Goal: Task Accomplishment & Management: Manage account settings

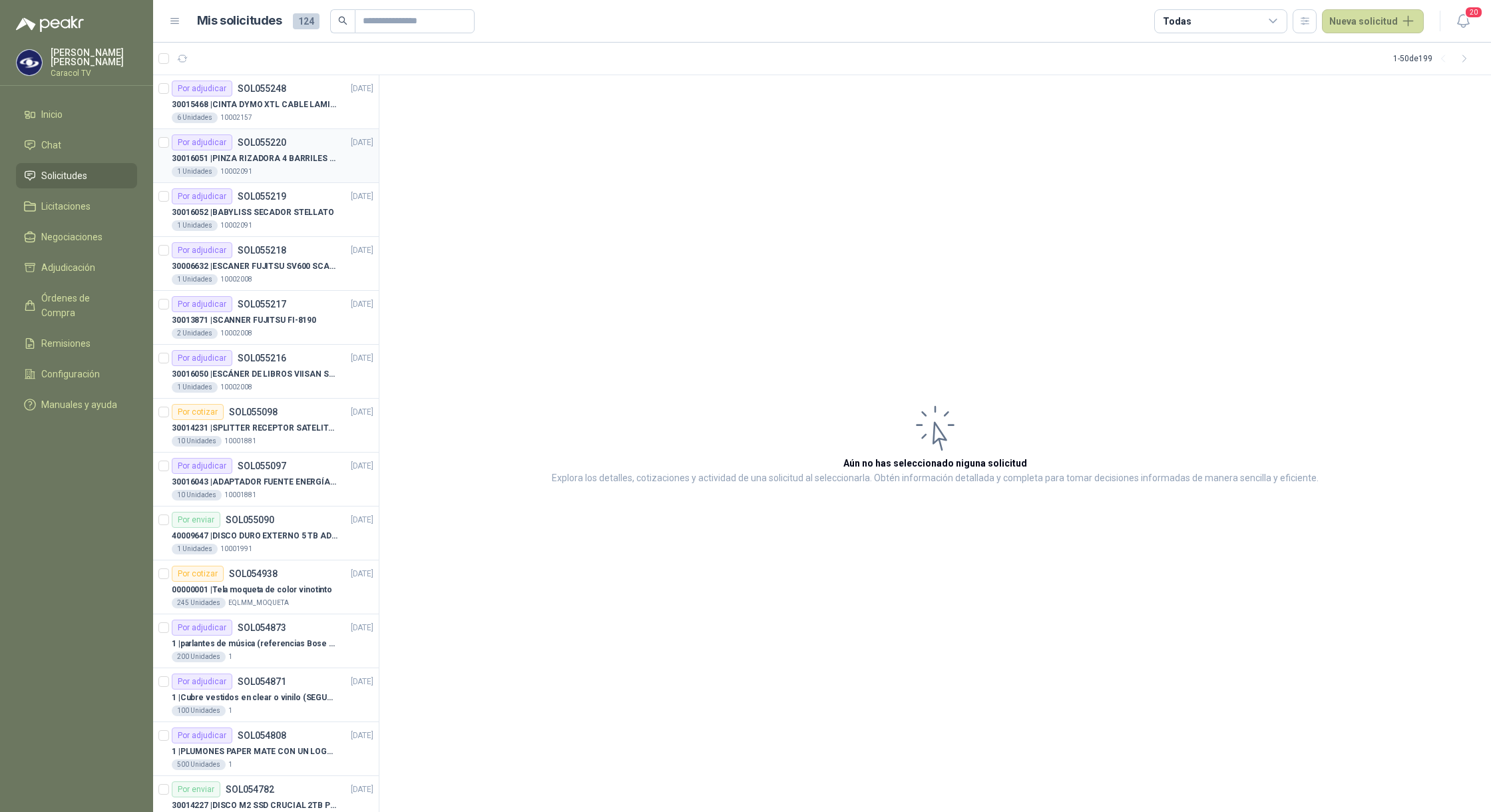
click at [274, 177] on div "1 Unidades 10002091" at bounding box center [272, 172] width 202 height 11
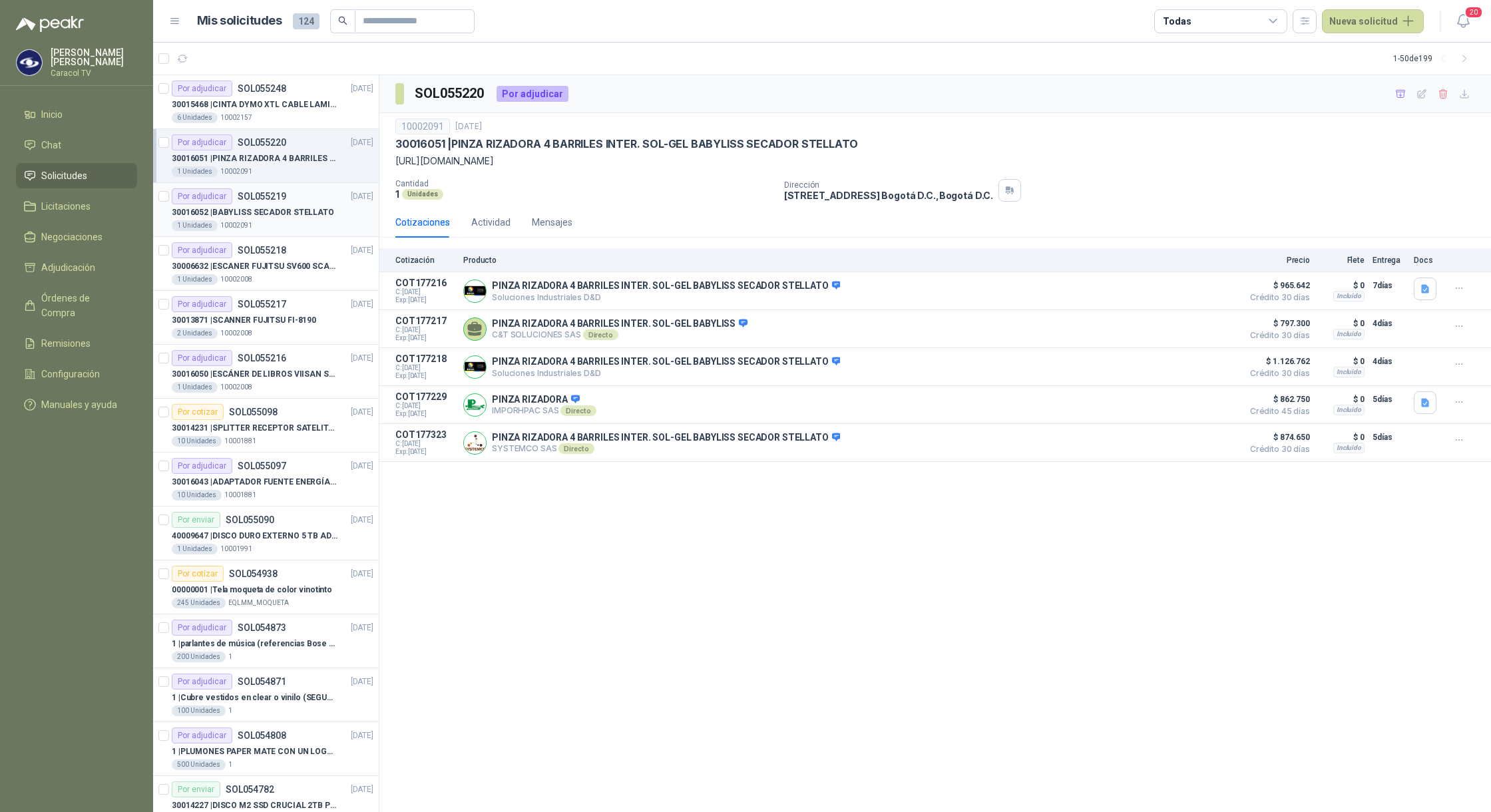
click at [290, 205] on div "30016052 | BABYLISS SECADOR STELLATO" at bounding box center [272, 213] width 202 height 16
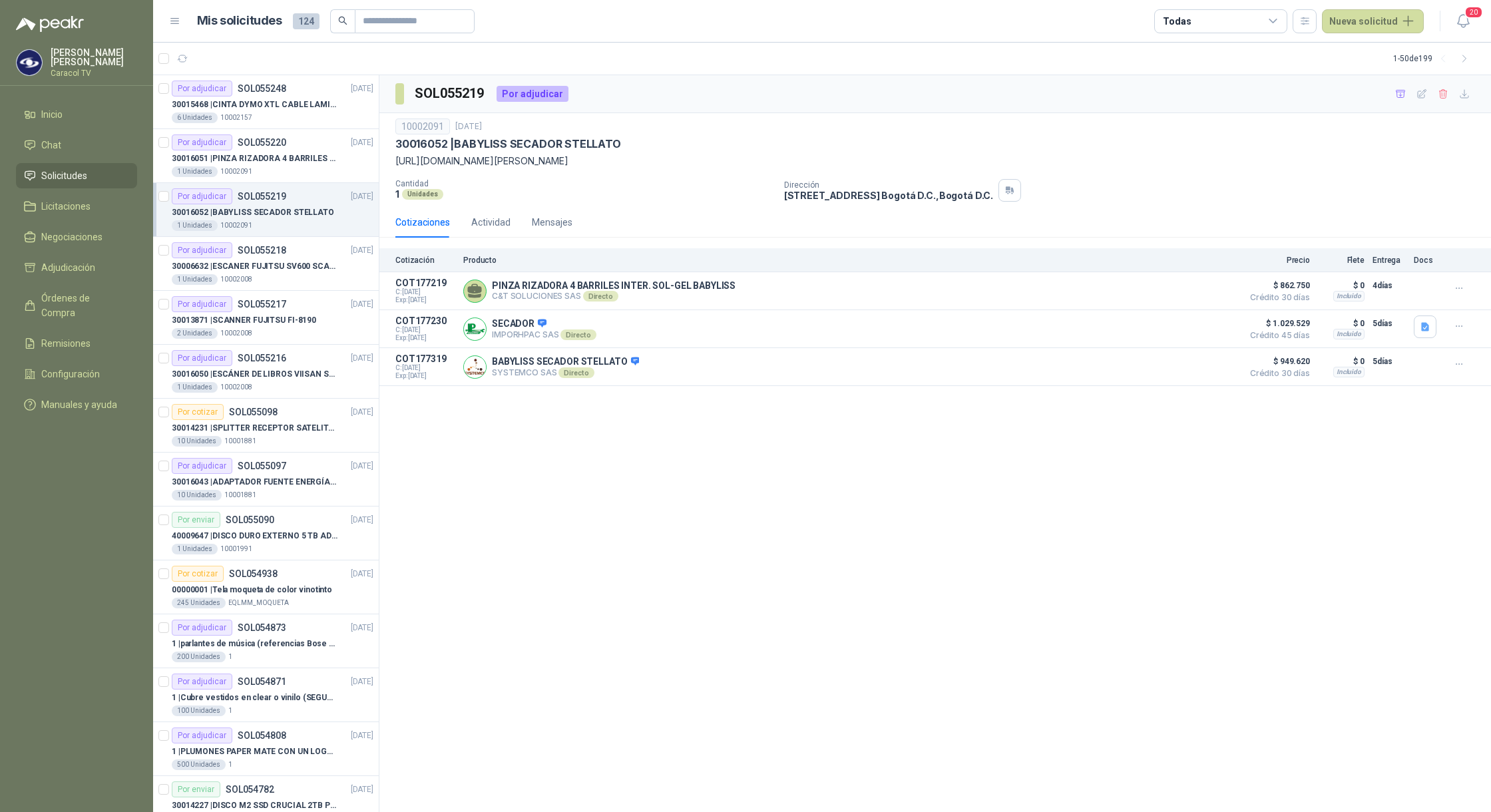
drag, startPoint x: 627, startPoint y: 136, endPoint x: 486, endPoint y: 144, distance: 141.2
click at [486, 144] on div "10002091 8 sept, 2025 30016052 | BABYLISS SECADOR STELLATO https://www.babyli…" at bounding box center [935, 143] width 1080 height 50
click at [552, 143] on p "30016052 | BABYLISS SECADOR STELLATO" at bounding box center [508, 144] width 226 height 14
drag, startPoint x: 643, startPoint y: 147, endPoint x: 455, endPoint y: 145, distance: 188.0
click at [455, 145] on div "30016052 | BABYLISS SECADOR STELLATO" at bounding box center [935, 144] width 1080 height 14
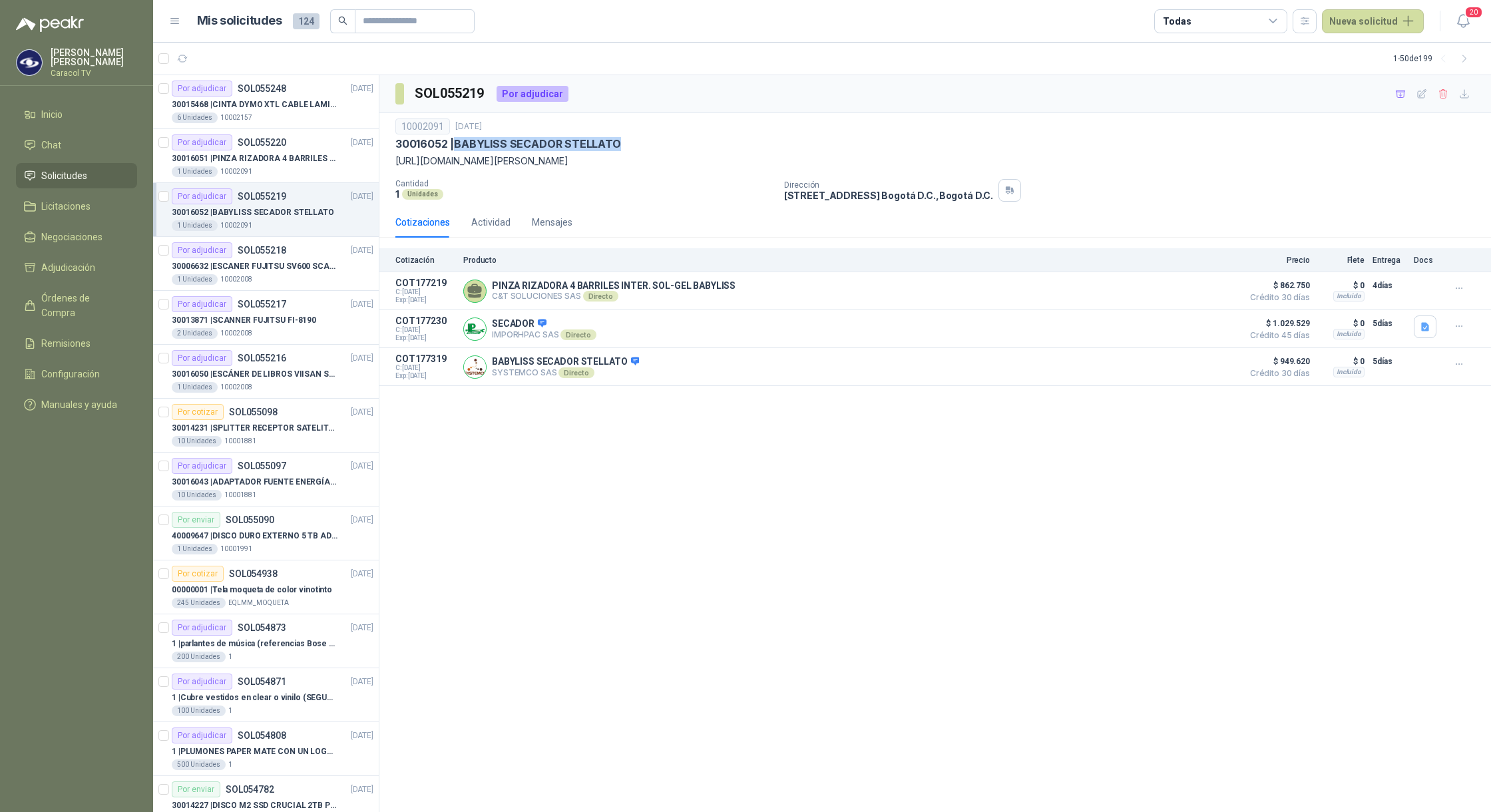
copy p "BABYLISS SECADOR STELLATO"
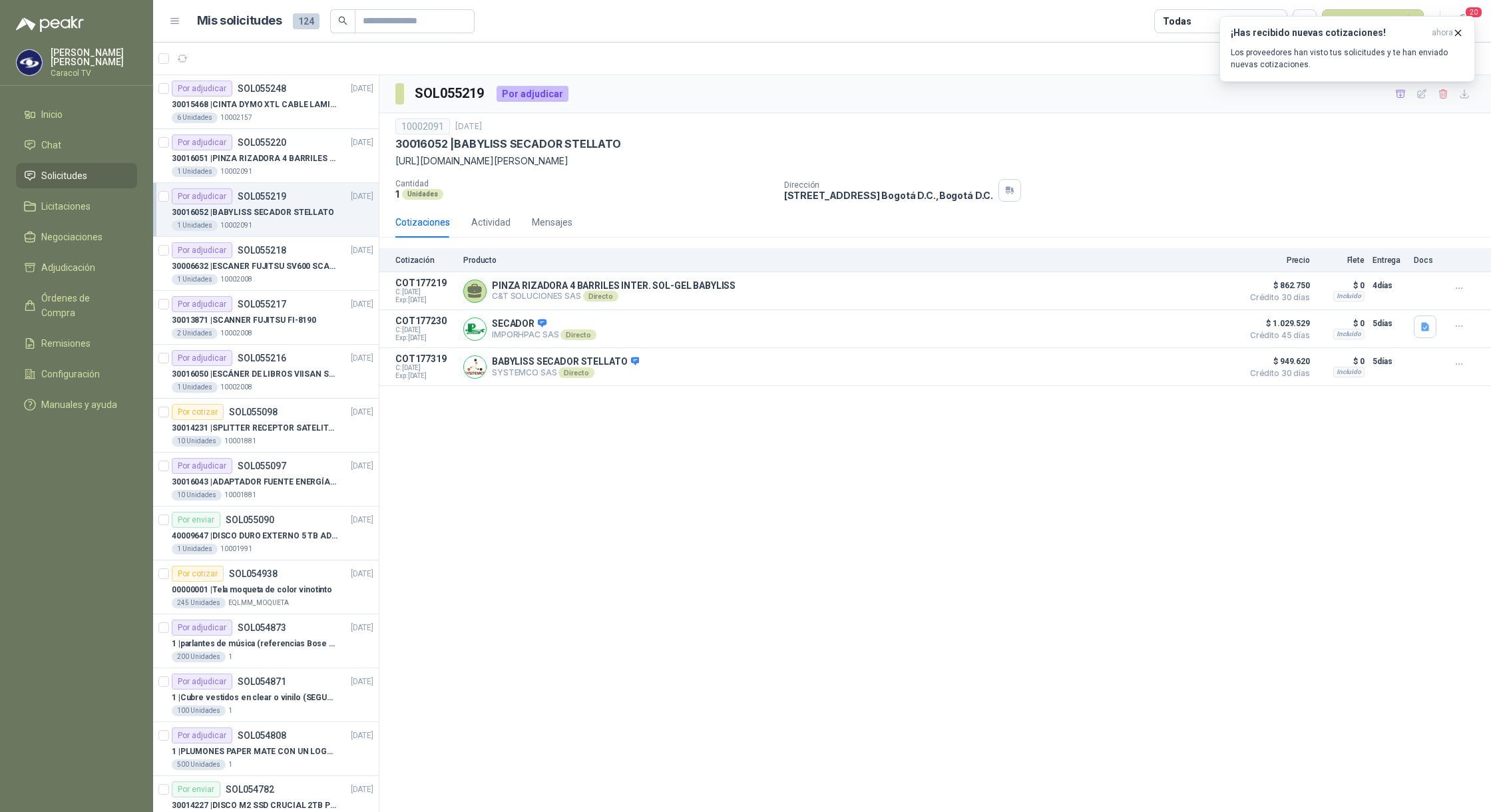
click at [542, 456] on div "SOL055219 Por adjudicar 10002091 8 sept, 2025 30016052 | BABYLISS SECADOR STE…" at bounding box center [935, 444] width 1112 height 737
click at [270, 210] on p "30016052 | BABYLISS SECADOR STELLATO" at bounding box center [253, 213] width 162 height 13
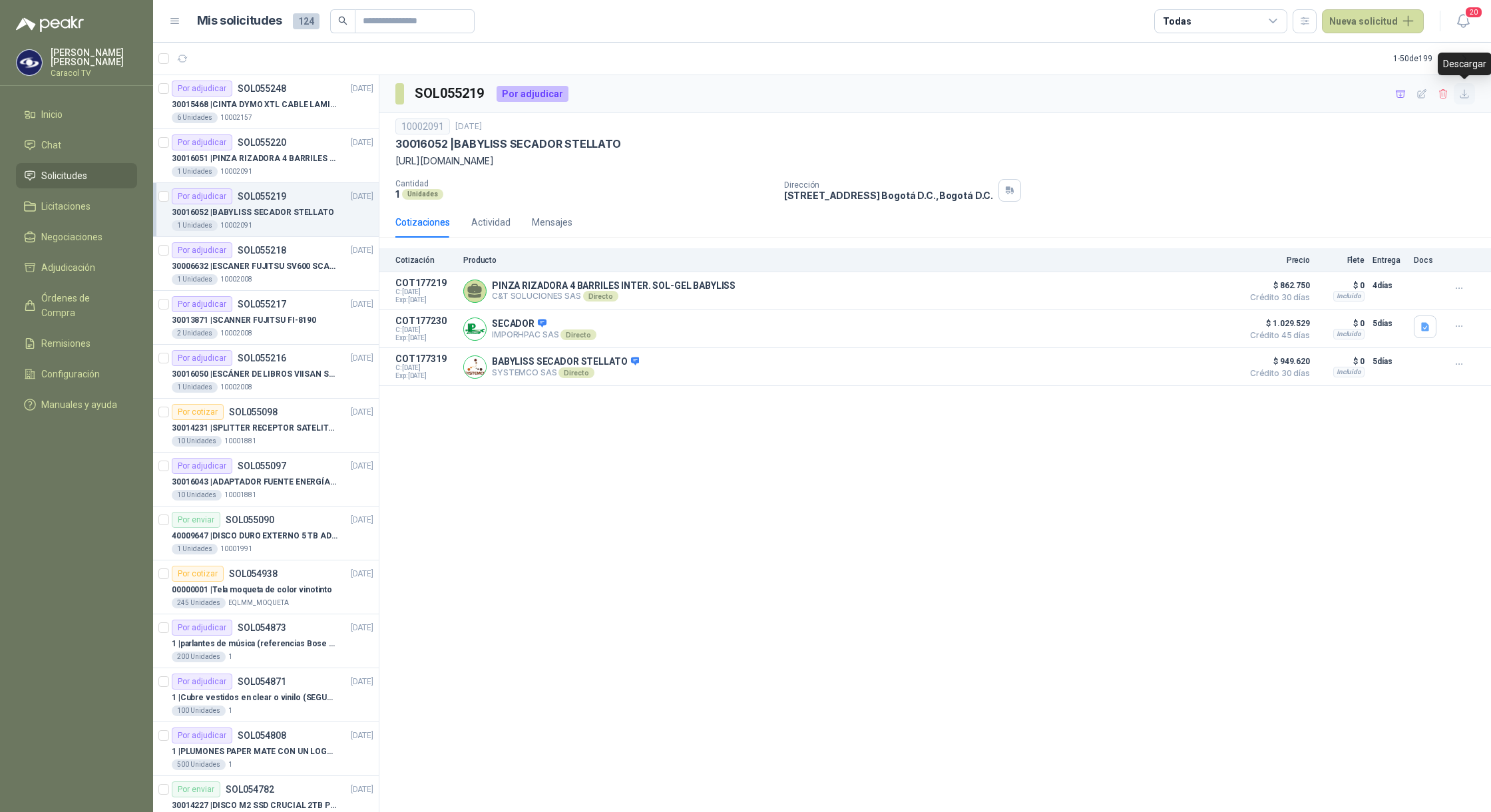
click at [1466, 98] on icon "button" at bounding box center [1465, 94] width 8 height 8
click at [275, 148] on div "Por adjudicar SOL055220" at bounding box center [229, 143] width 115 height 16
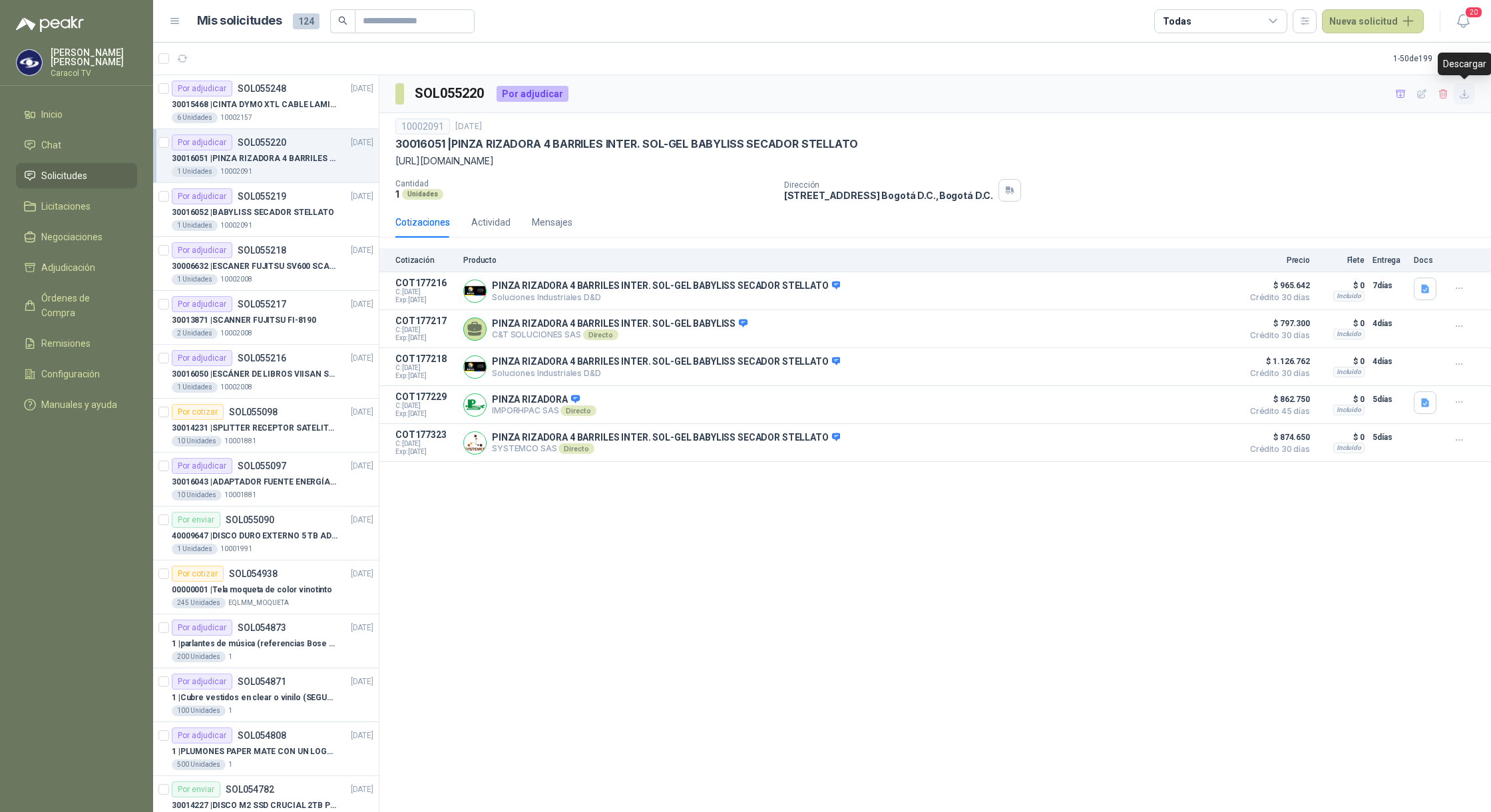
click at [1467, 96] on icon "button" at bounding box center [1465, 94] width 12 height 12
